Goal: Task Accomplishment & Management: Complete application form

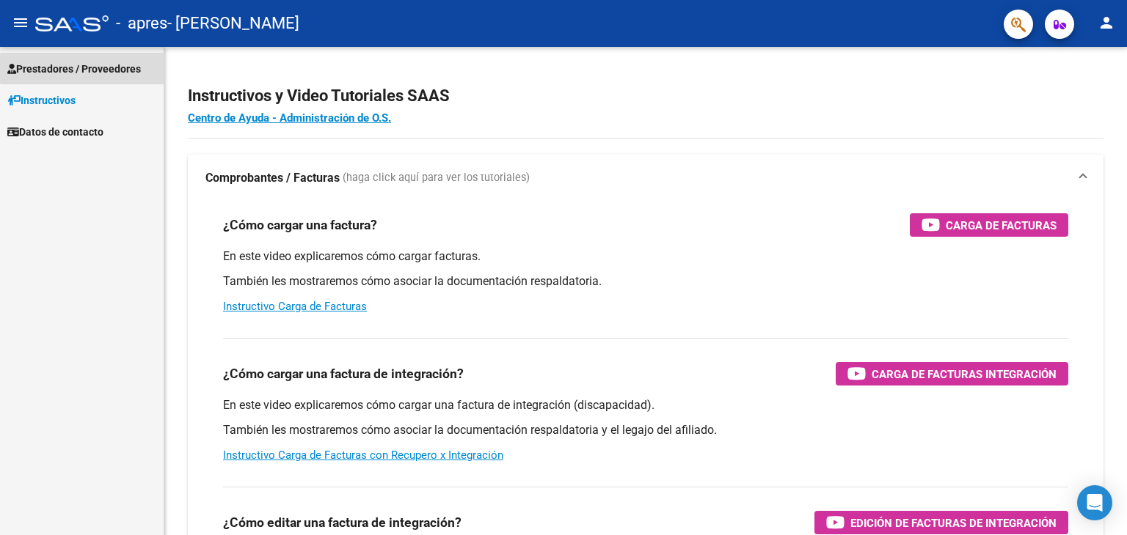
click at [121, 69] on span "Prestadores / Proveedores" at bounding box center [74, 69] width 134 height 16
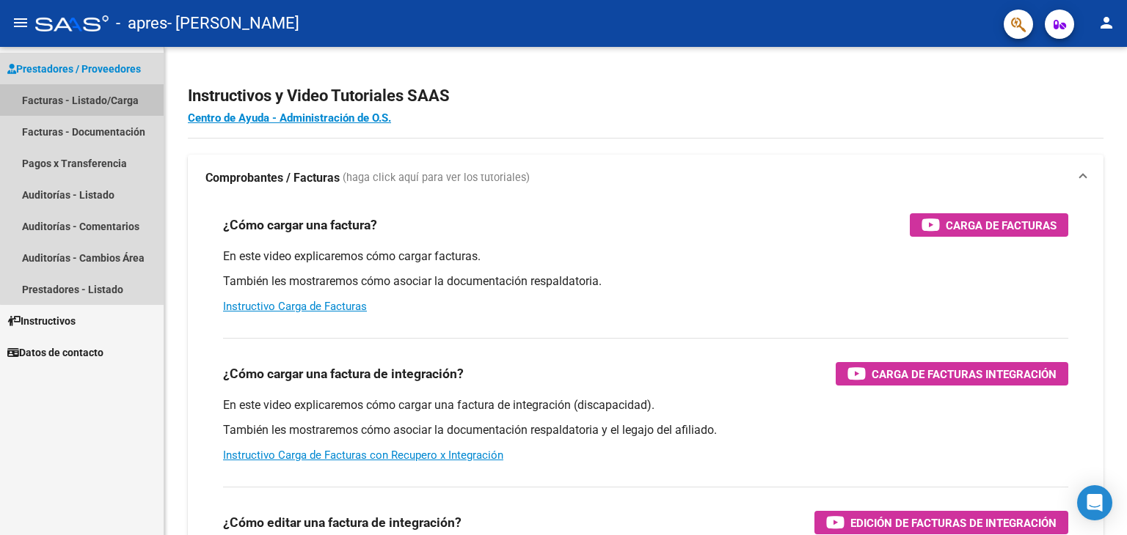
click at [100, 100] on link "Facturas - Listado/Carga" at bounding box center [82, 100] width 164 height 32
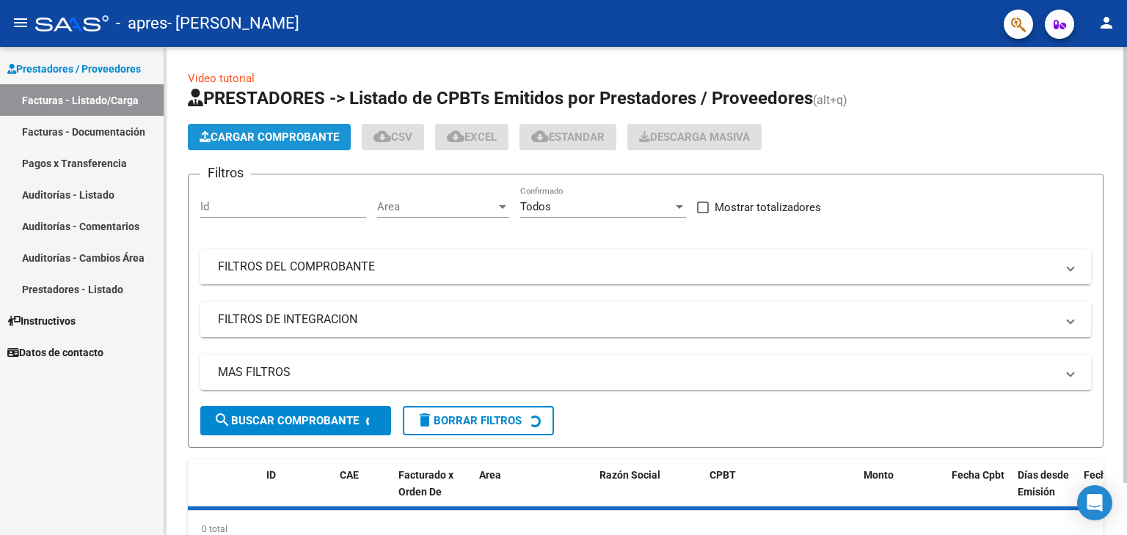
click at [277, 140] on span "Cargar Comprobante" at bounding box center [269, 137] width 139 height 13
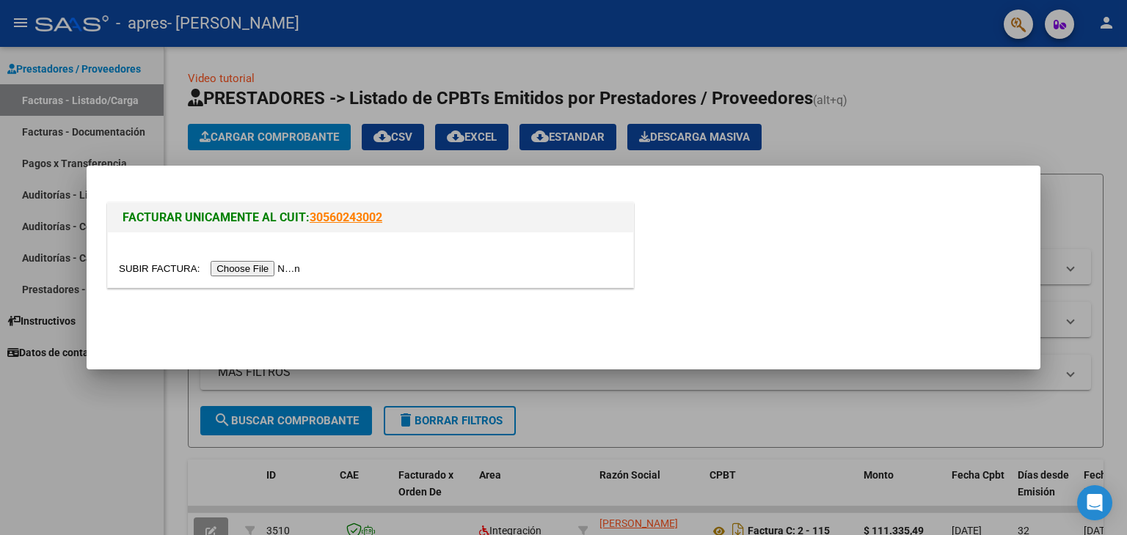
click at [280, 268] on input "file" at bounding box center [212, 268] width 186 height 15
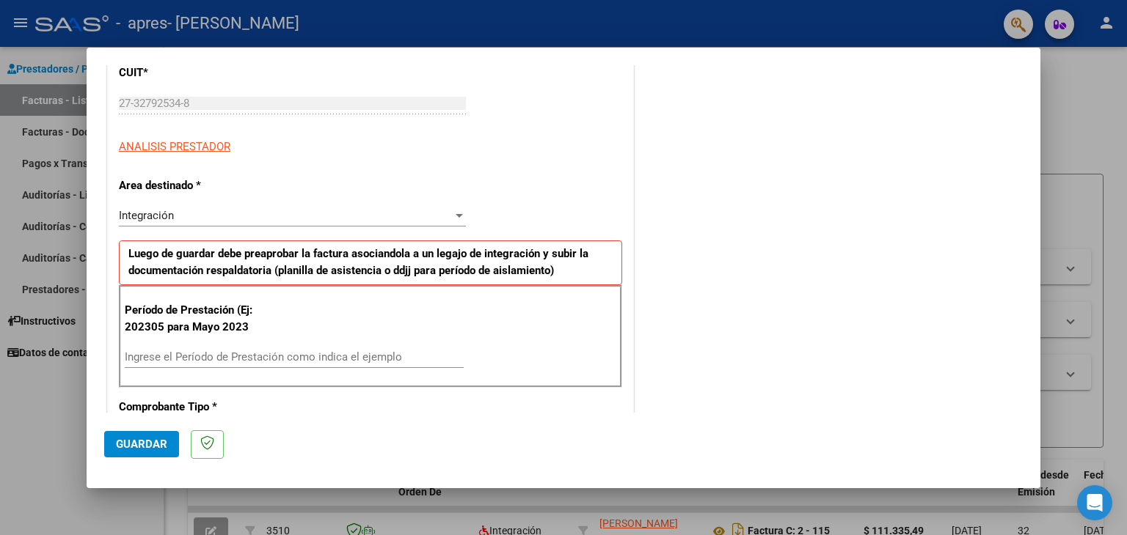
scroll to position [222, 0]
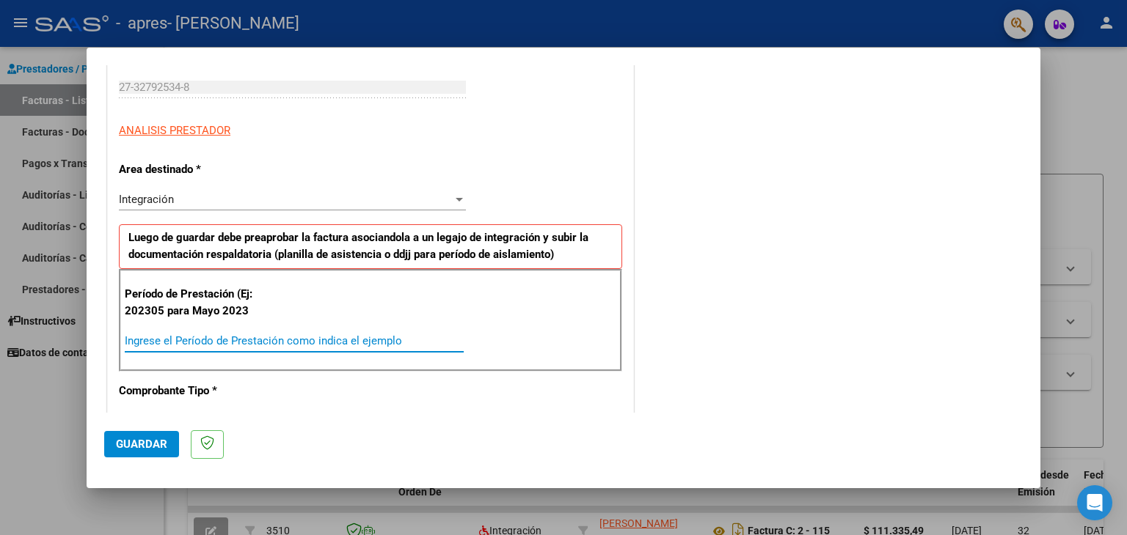
click at [211, 339] on input "Ingrese el Período de Prestación como indica el ejemplo" at bounding box center [294, 340] width 339 height 13
type input "202507"
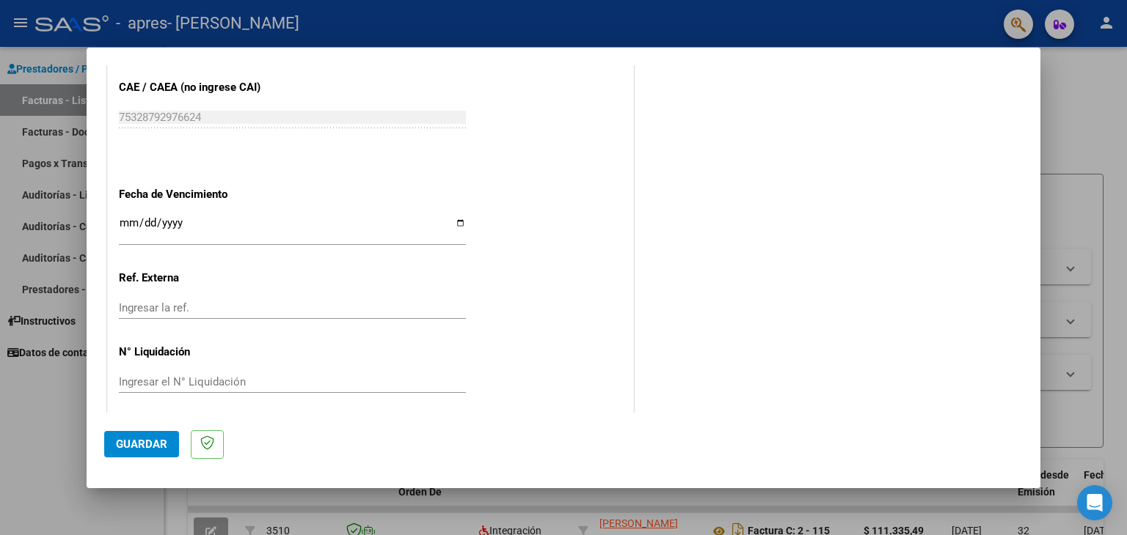
scroll to position [913, 0]
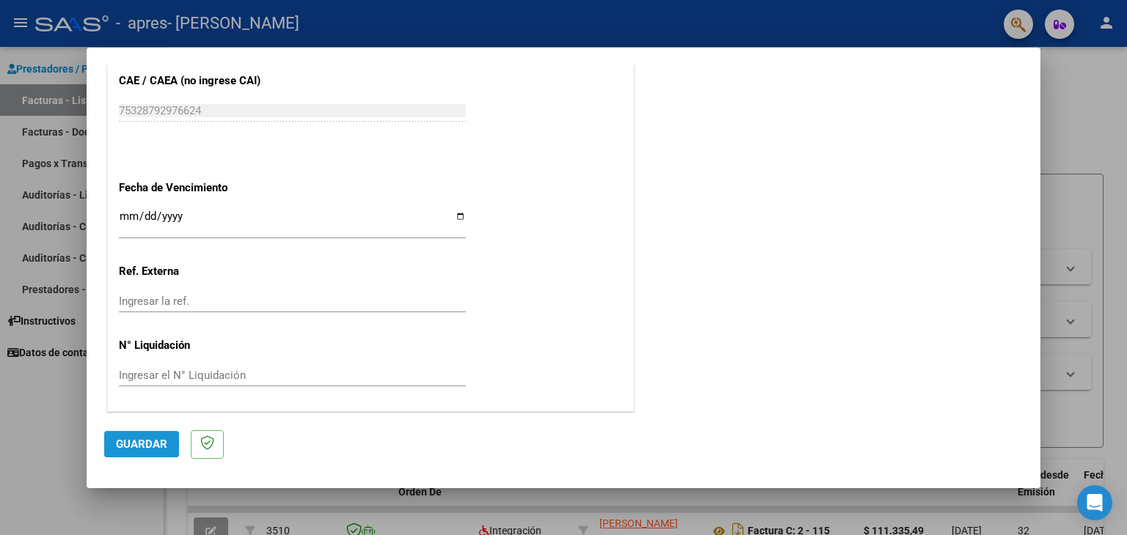
click at [141, 450] on span "Guardar" at bounding box center [141, 444] width 51 height 13
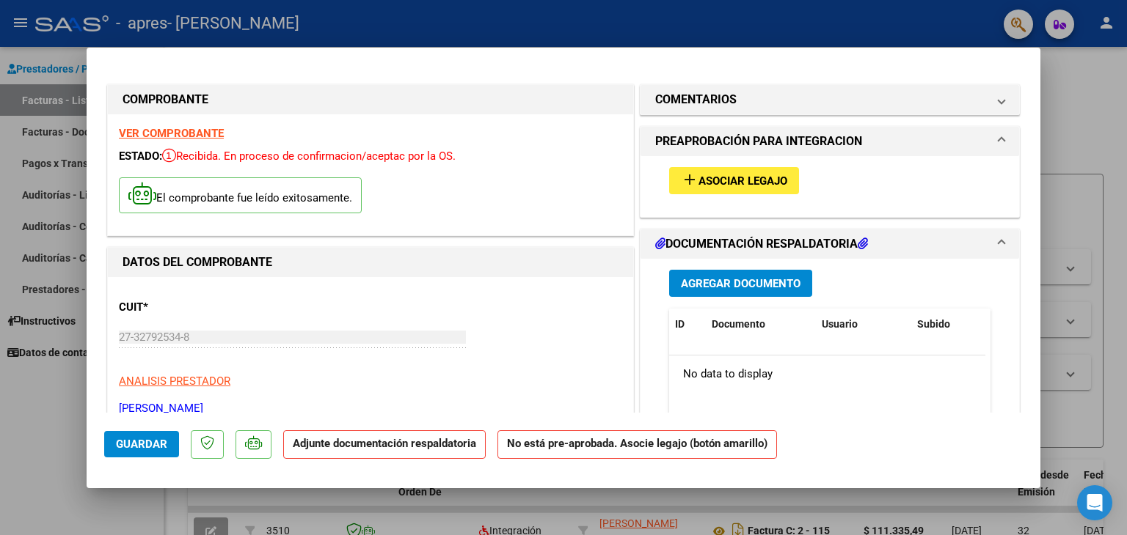
click at [725, 178] on span "Asociar Legajo" at bounding box center [742, 181] width 89 height 13
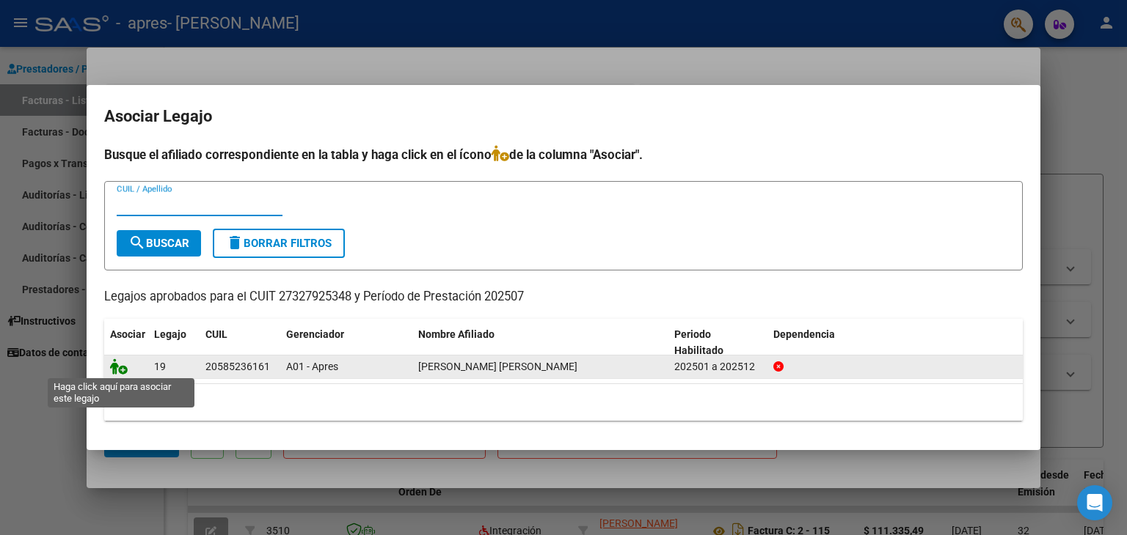
click at [117, 365] on icon at bounding box center [119, 367] width 18 height 16
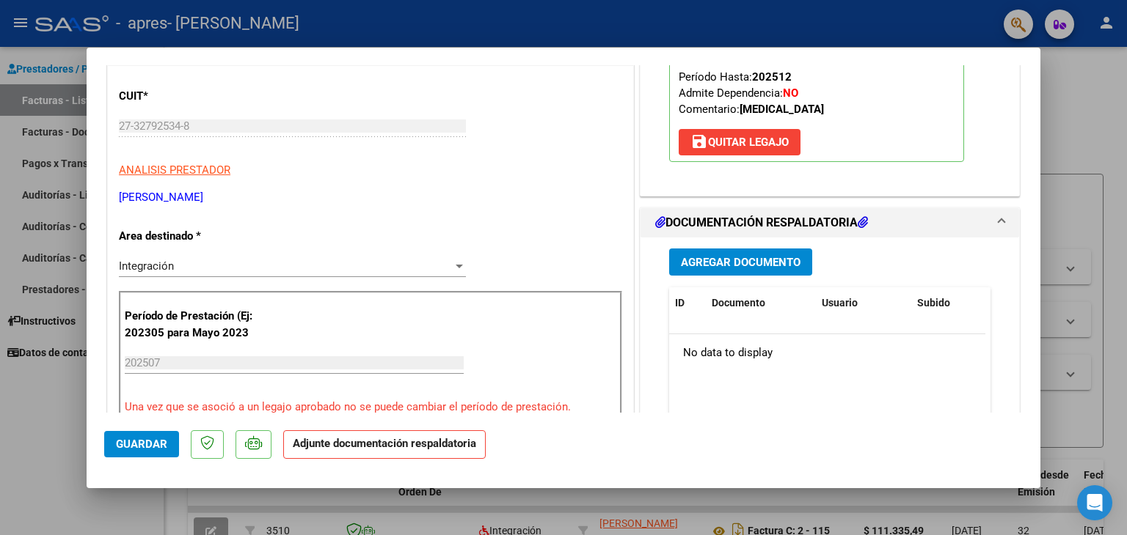
scroll to position [238, 0]
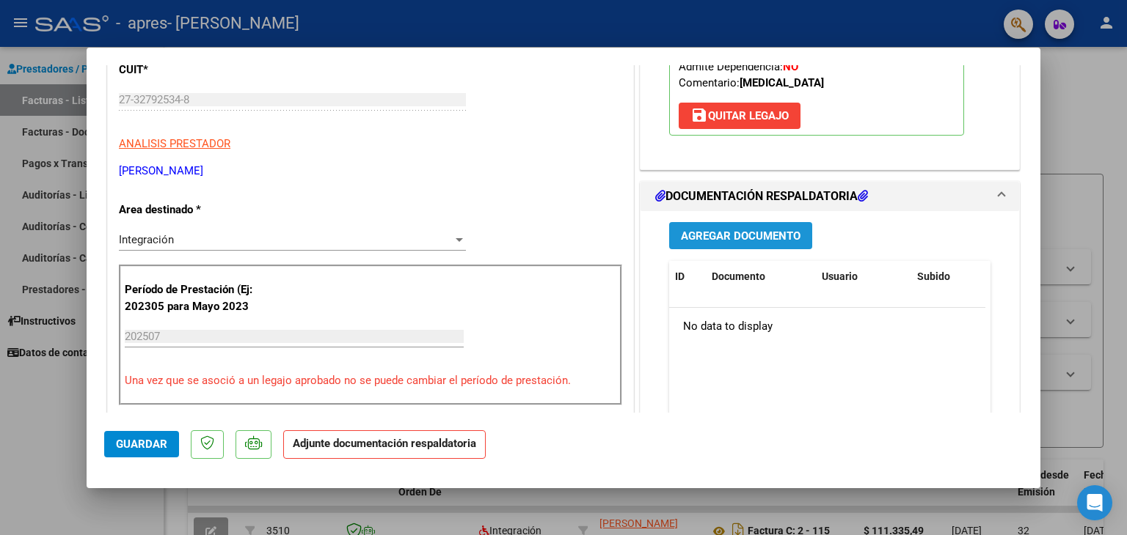
click at [763, 232] on span "Agregar Documento" at bounding box center [741, 236] width 120 height 13
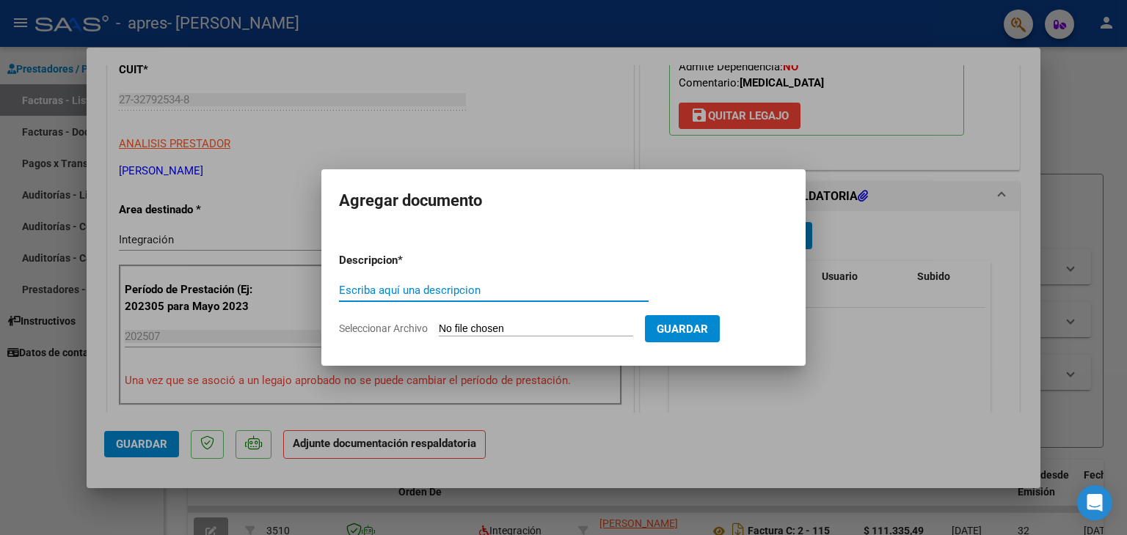
click at [445, 295] on input "Escriba aquí una descripcion" at bounding box center [494, 290] width 310 height 13
type input "PLANILLA DE ASISTENCIA [DATE]"
click at [400, 330] on span "Seleccionar Archivo" at bounding box center [383, 329] width 89 height 12
click at [439, 330] on input "Seleccionar Archivo" at bounding box center [536, 330] width 194 height 14
type input "C:\fakepath\ASISTENCIA [PERSON_NAME] [PERSON_NAME] 2025.jpg"
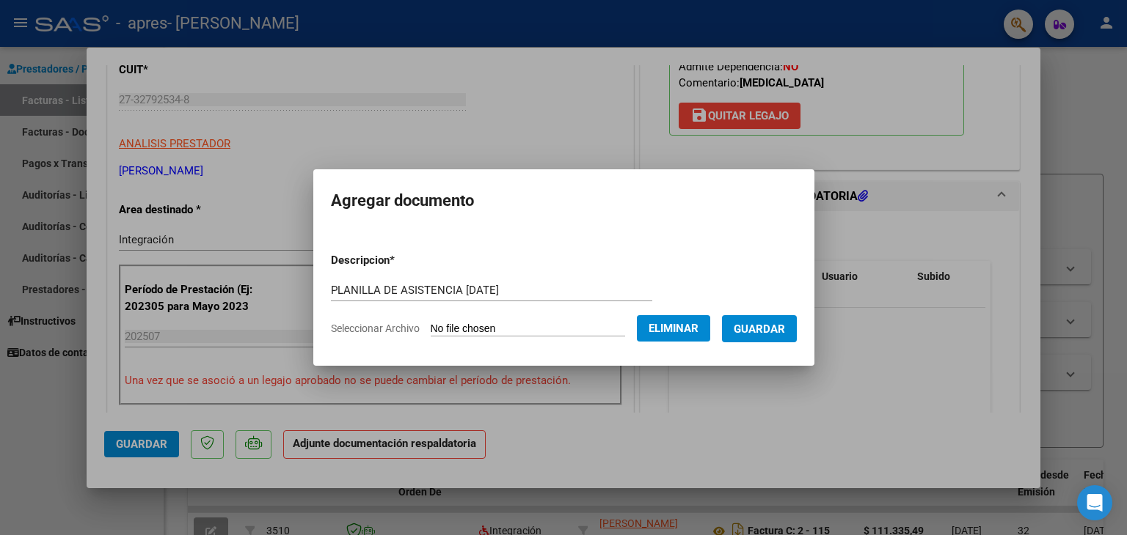
click at [778, 326] on span "Guardar" at bounding box center [759, 329] width 51 height 13
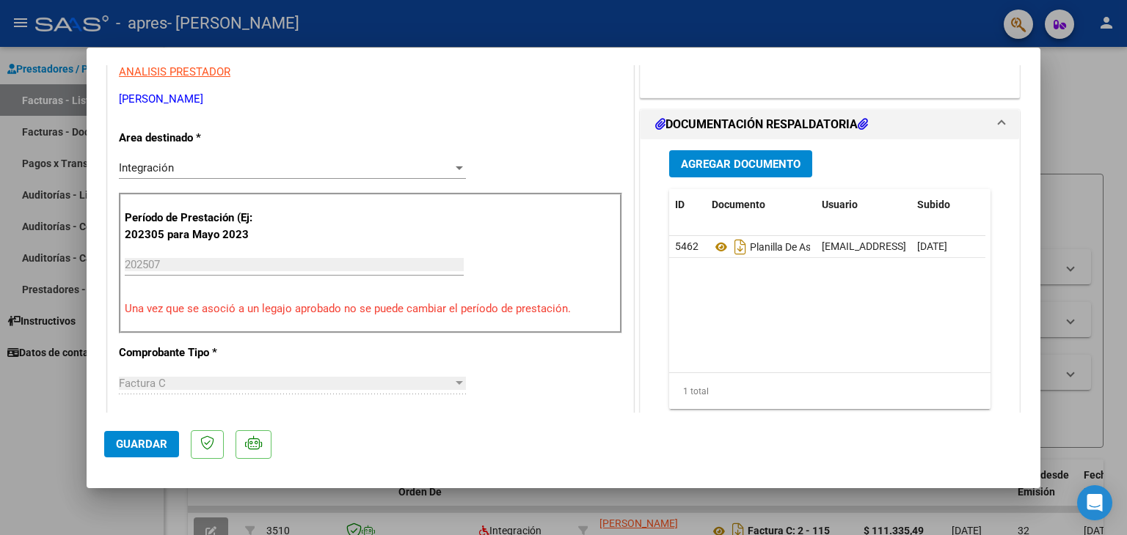
scroll to position [317, 0]
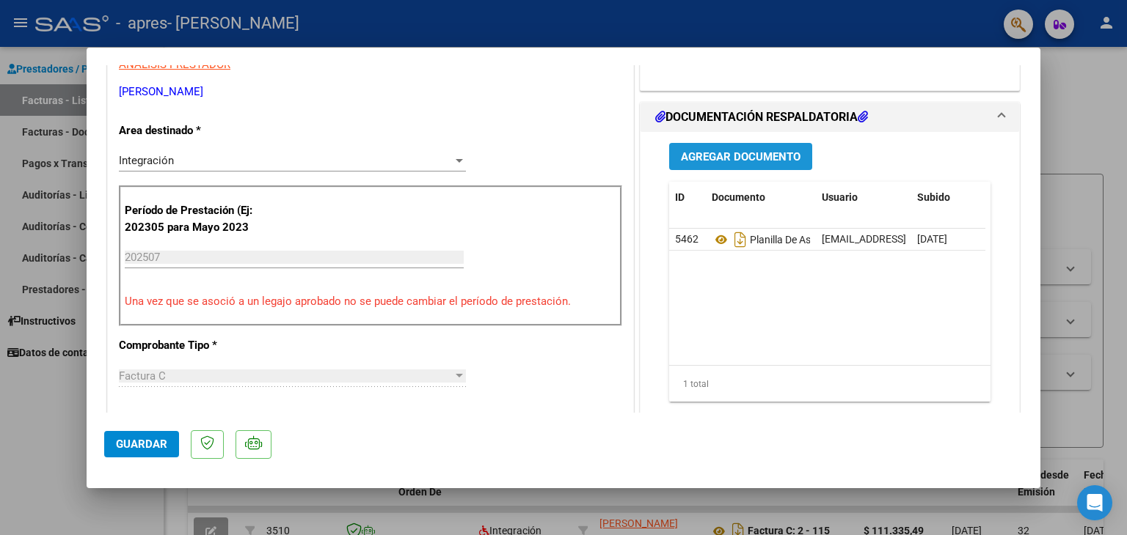
click at [737, 157] on span "Agregar Documento" at bounding box center [741, 156] width 120 height 13
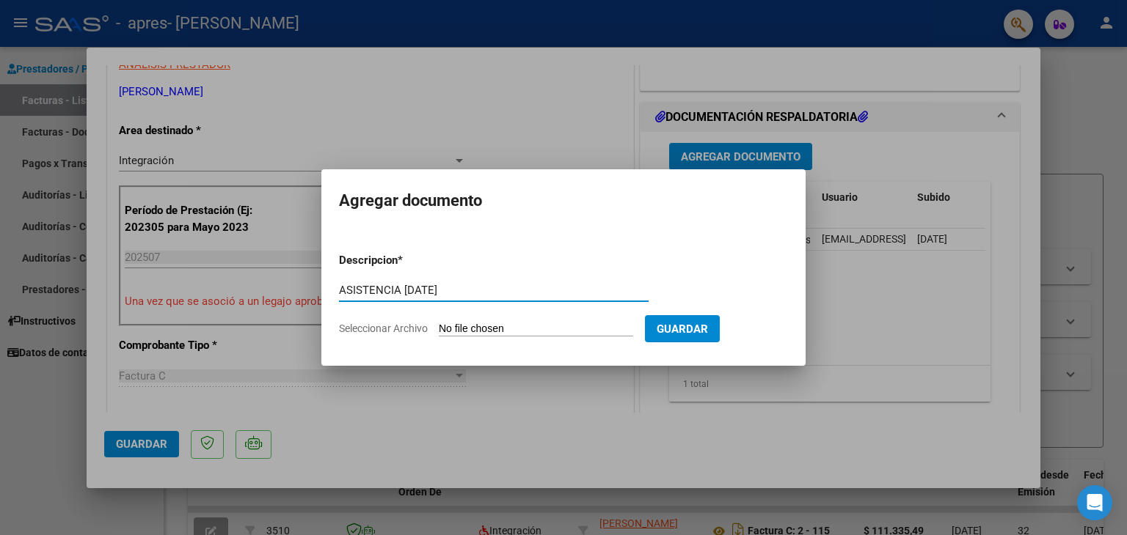
type input "ASISTENCIA [DATE]"
click at [461, 326] on input "Seleccionar Archivo" at bounding box center [536, 330] width 194 height 14
type input "C:\fakepath\ASISTENCIA [PERSON_NAME] [PERSON_NAME] 2025.PDF.pdf"
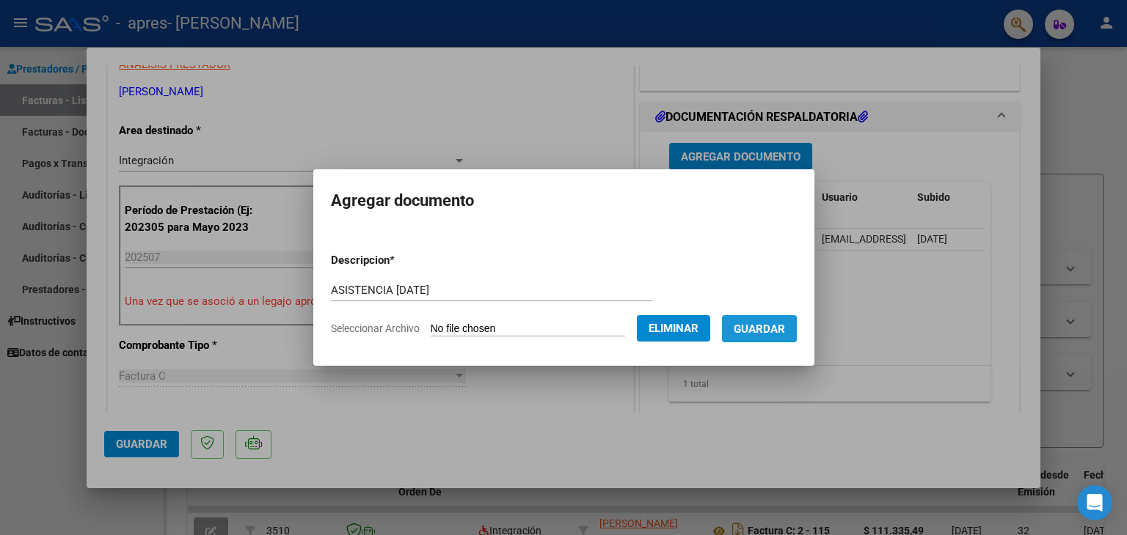
click at [761, 329] on span "Guardar" at bounding box center [759, 329] width 51 height 13
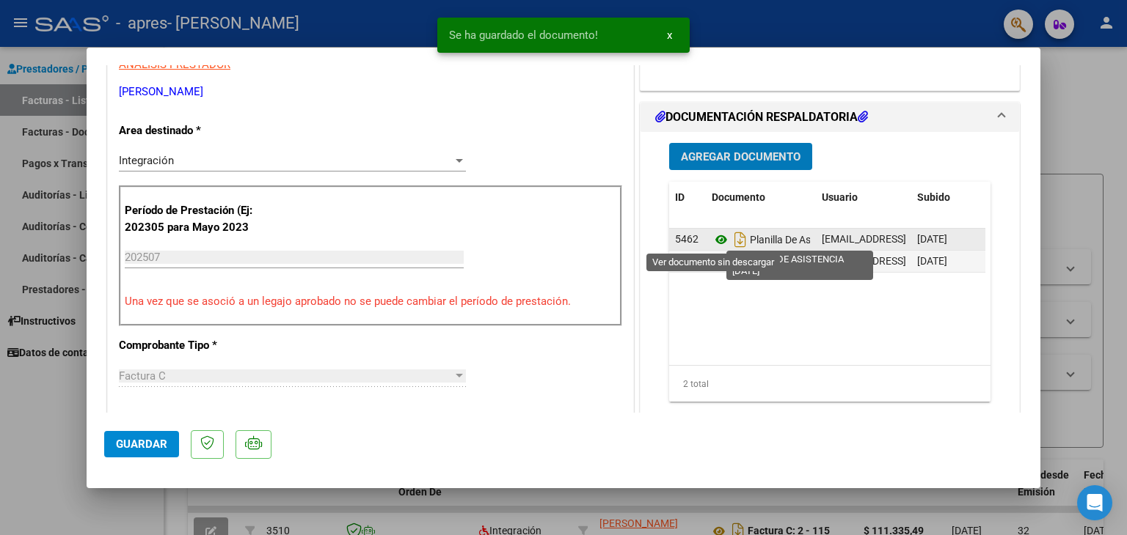
click at [714, 242] on icon at bounding box center [721, 240] width 19 height 18
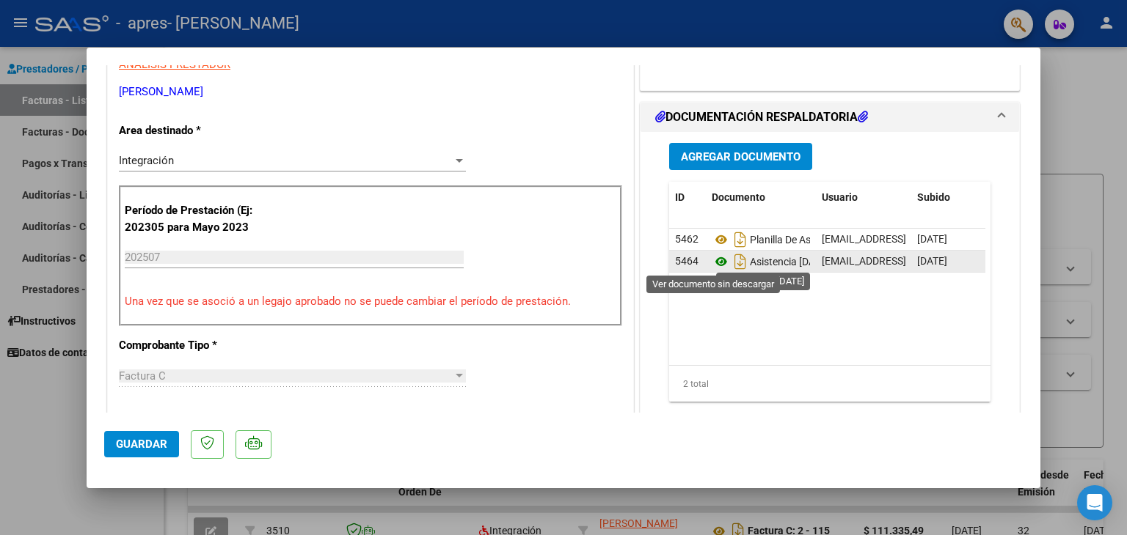
click at [716, 261] on icon at bounding box center [721, 262] width 19 height 18
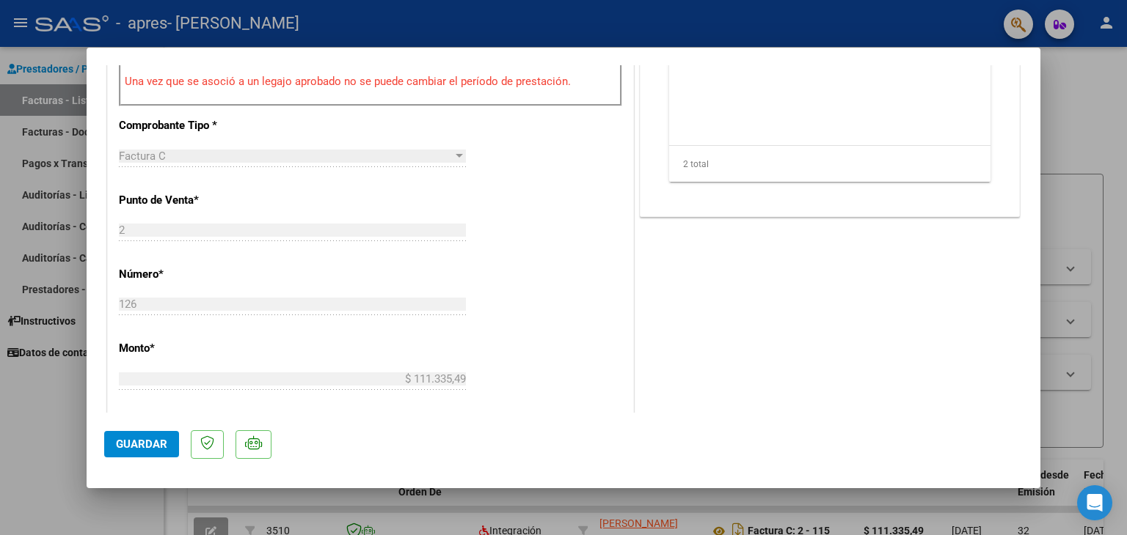
scroll to position [556, 0]
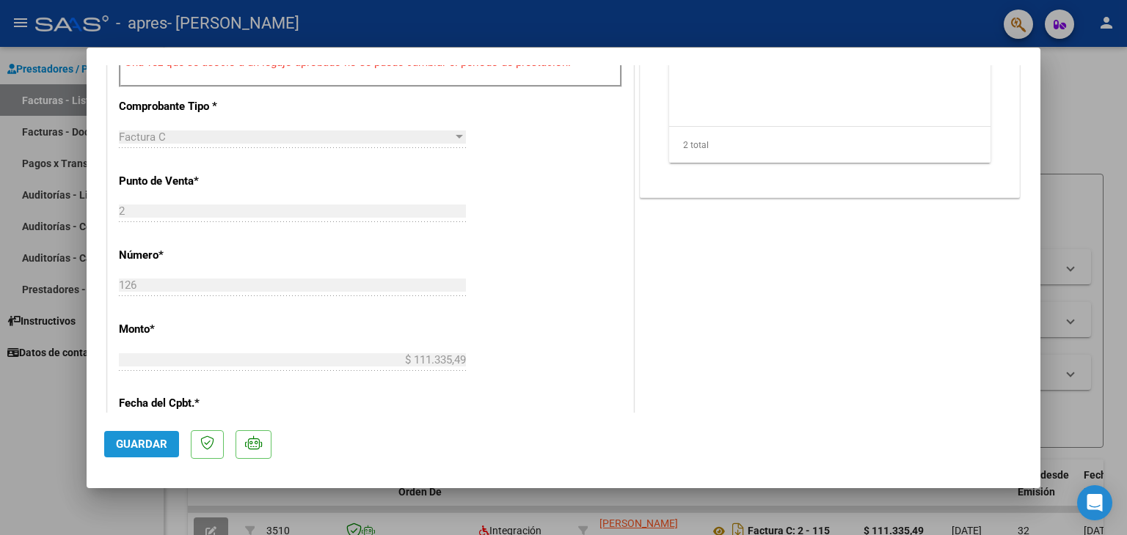
click at [161, 447] on span "Guardar" at bounding box center [141, 444] width 51 height 13
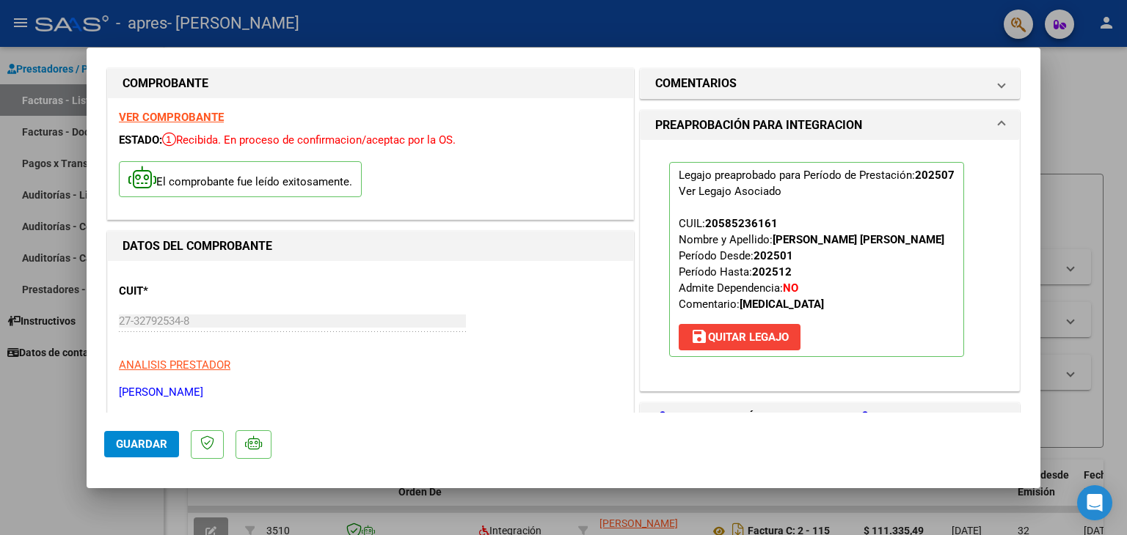
scroll to position [0, 0]
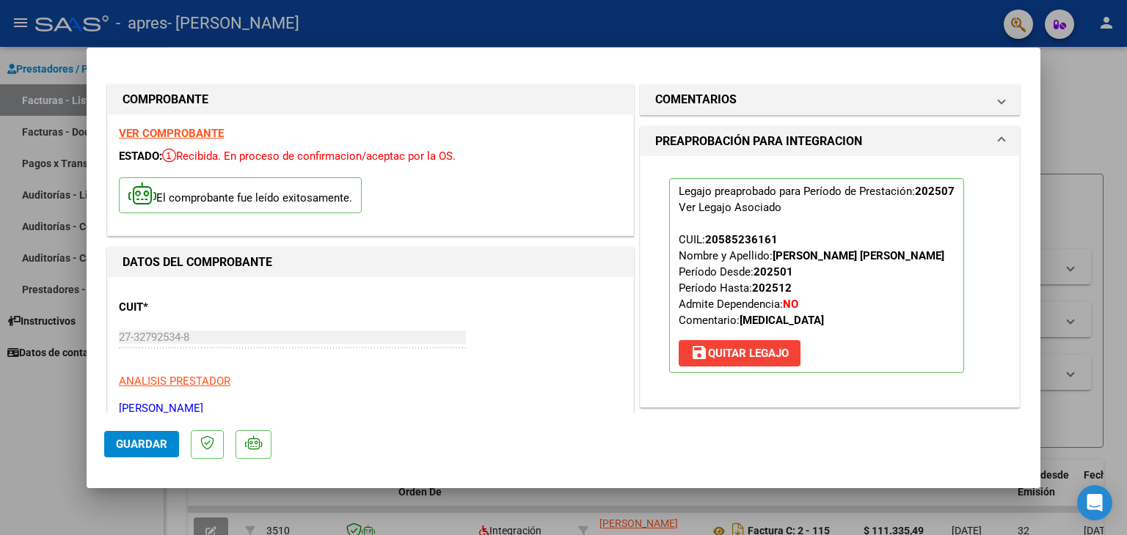
click at [666, 57] on mat-dialog-container "COMPROBANTE VER COMPROBANTE ESTADO: Recibida. En proceso de confirmacion/acepta…" at bounding box center [564, 268] width 954 height 441
click at [39, 104] on div at bounding box center [563, 267] width 1127 height 535
type input "$ 0,00"
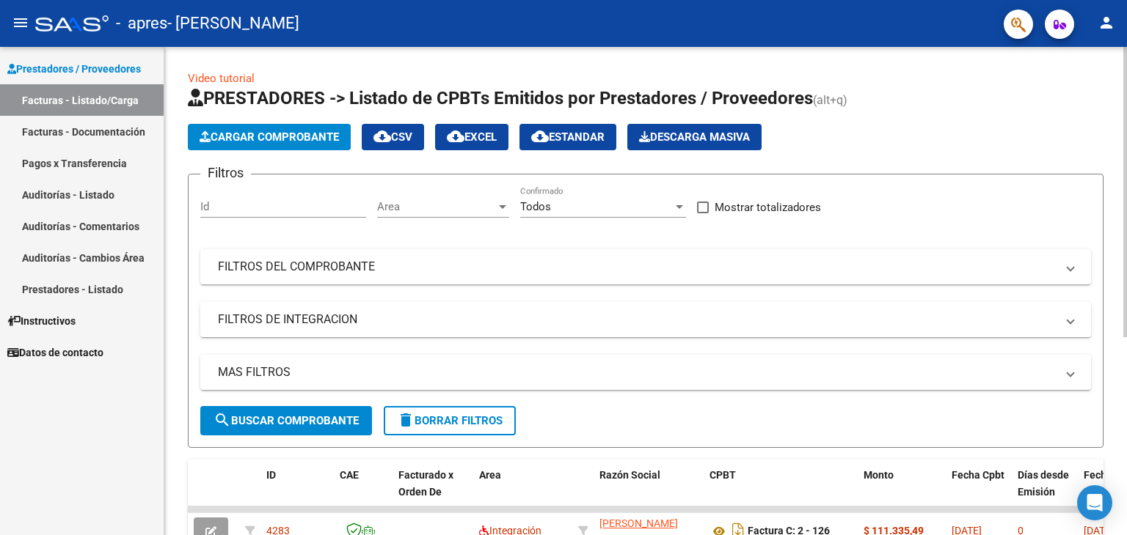
click at [1115, 221] on div "Video tutorial PRESTADORES -> Listado de CPBTs Emitidos por Prestadores / Prove…" at bounding box center [645, 453] width 962 height 812
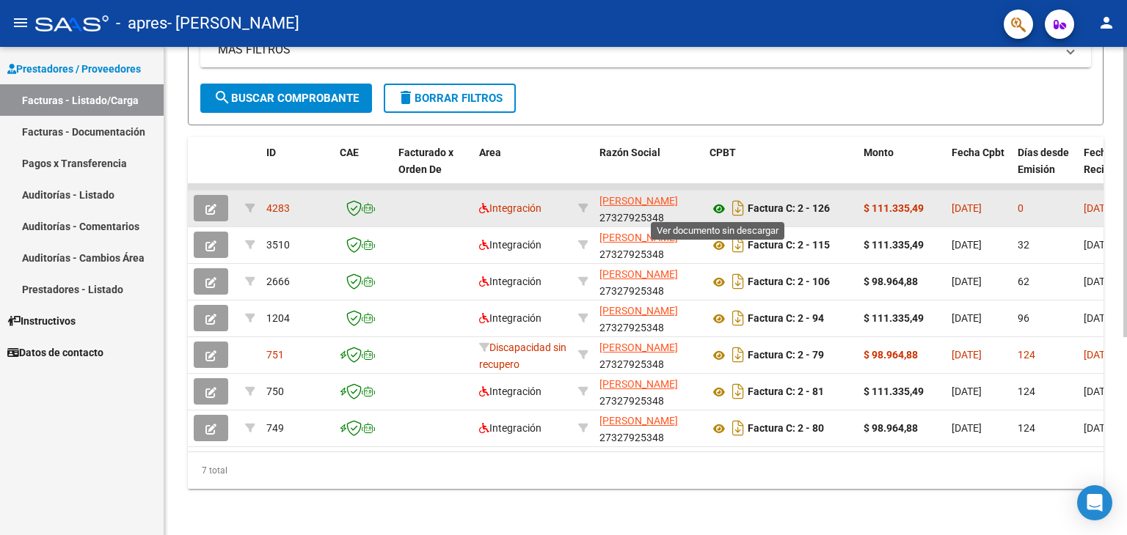
click at [720, 206] on icon at bounding box center [718, 209] width 19 height 18
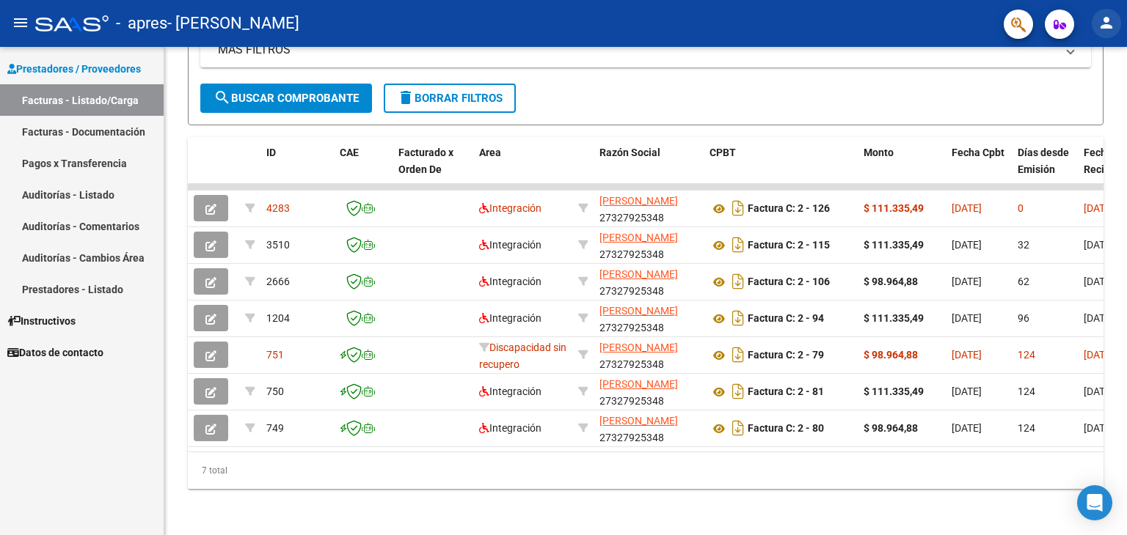
click at [1101, 23] on mat-icon "person" at bounding box center [1106, 23] width 18 height 18
click at [1081, 101] on button "exit_to_app Salir" at bounding box center [1075, 96] width 89 height 35
